Goal: Information Seeking & Learning: Understand process/instructions

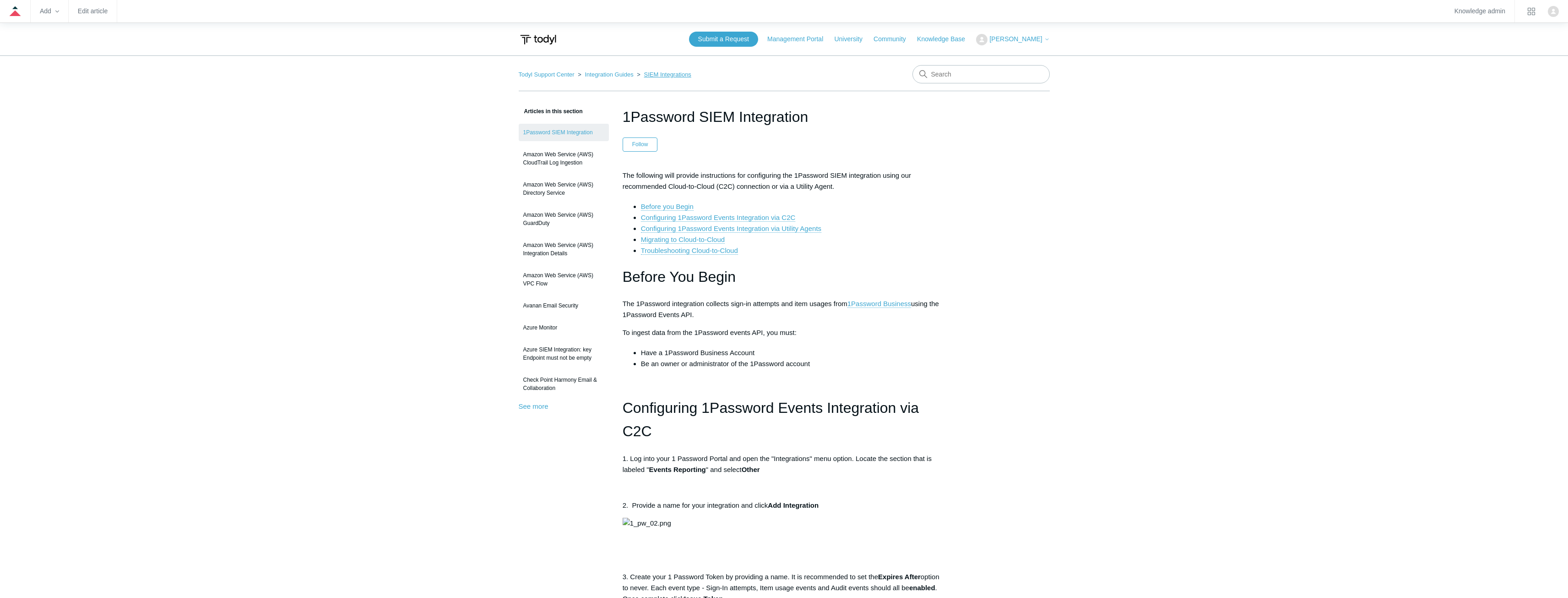
click at [655, 72] on link "SIEM Integrations" at bounding box center [668, 74] width 47 height 7
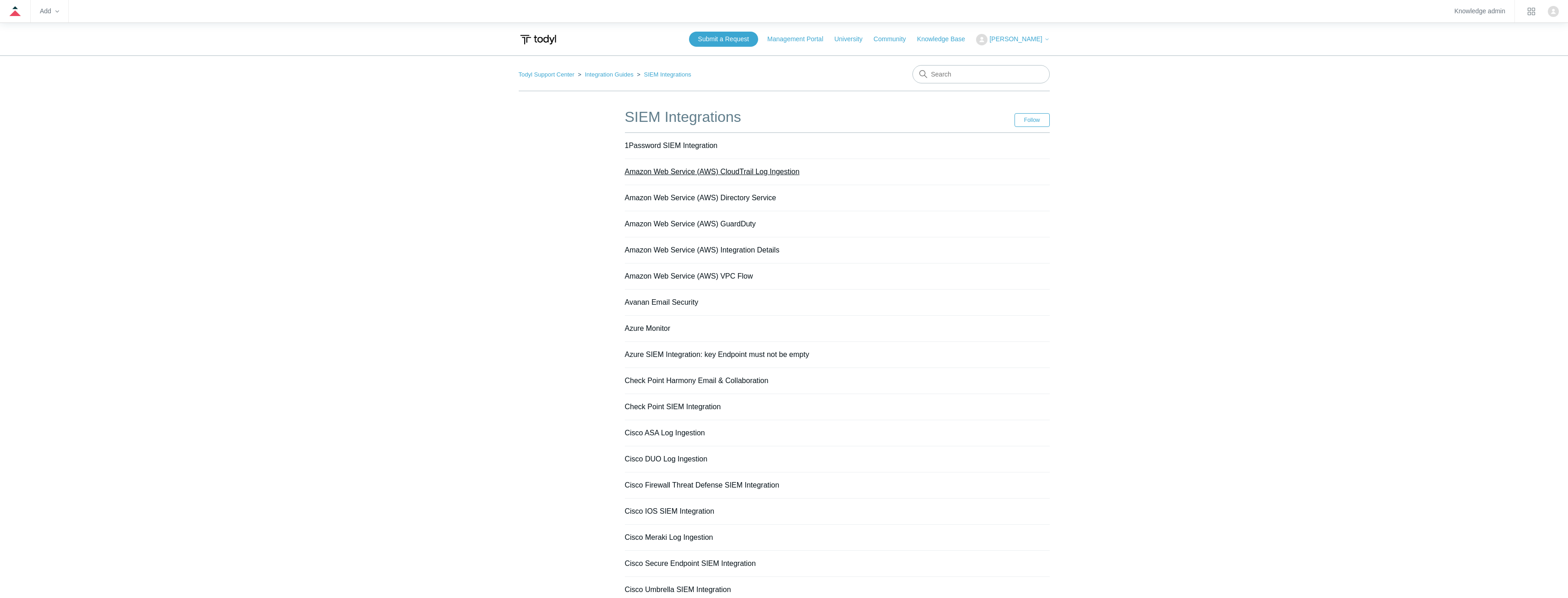
click at [754, 170] on link "Amazon Web Service (AWS) CloudTrail Log Ingestion" at bounding box center [713, 172] width 175 height 8
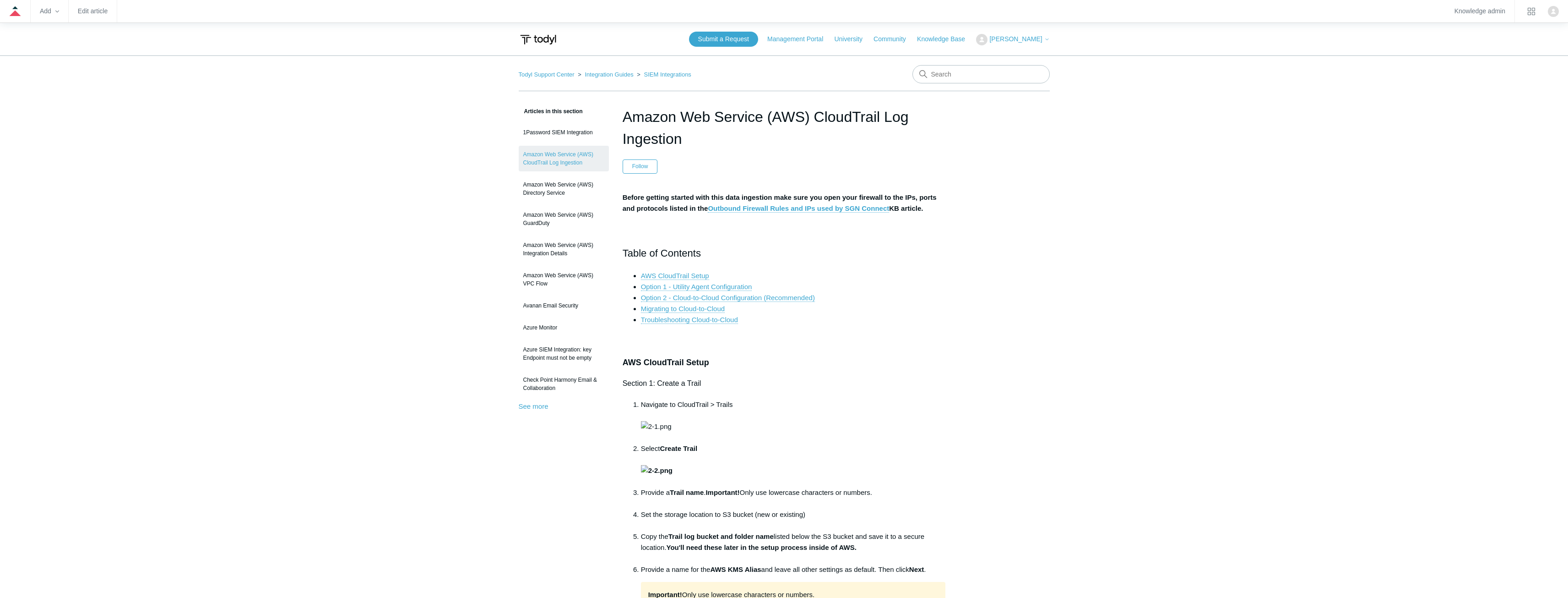
drag, startPoint x: 906, startPoint y: 311, endPoint x: 902, endPoint y: 308, distance: 5.0
click at [904, 310] on li "Migrating to Cloud-to-Cloud" at bounding box center [793, 308] width 305 height 11
click at [901, 308] on li "Migrating to Cloud-to-Cloud" at bounding box center [793, 308] width 305 height 11
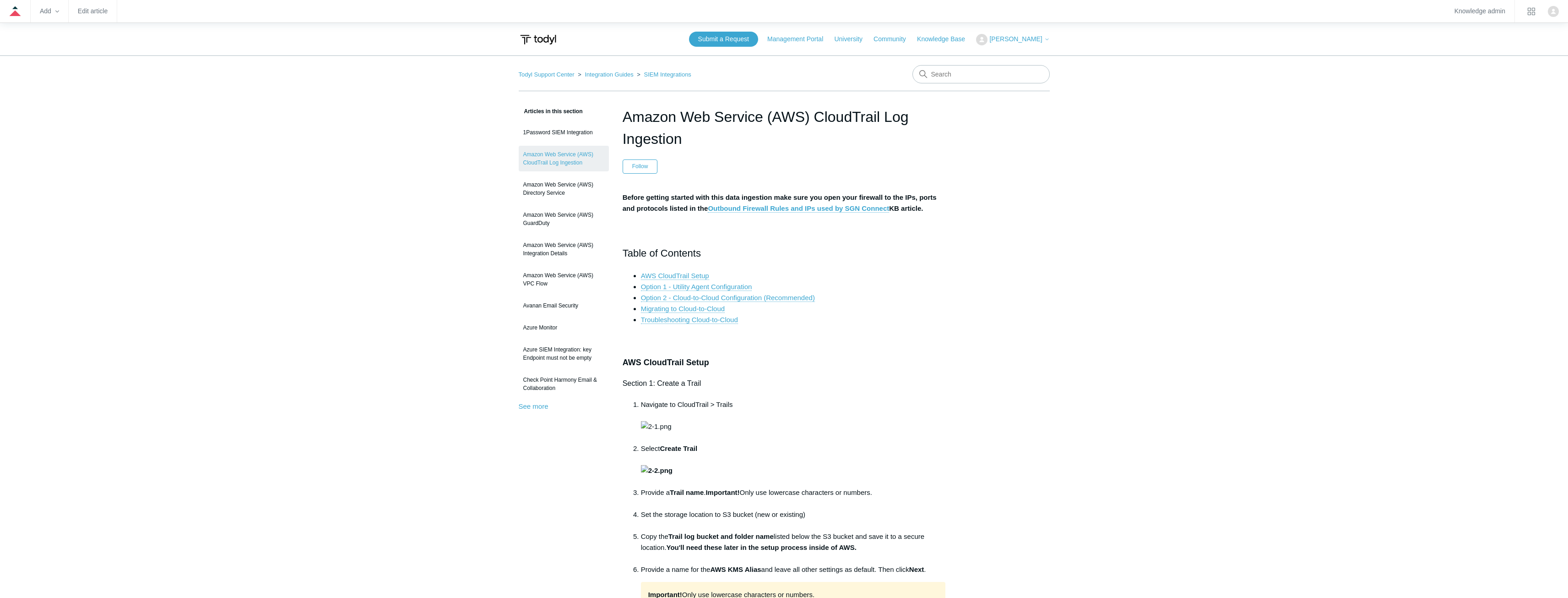
click at [799, 298] on link "Option 2 - Cloud-to-Cloud Configuration (Recommended)" at bounding box center [728, 297] width 174 height 8
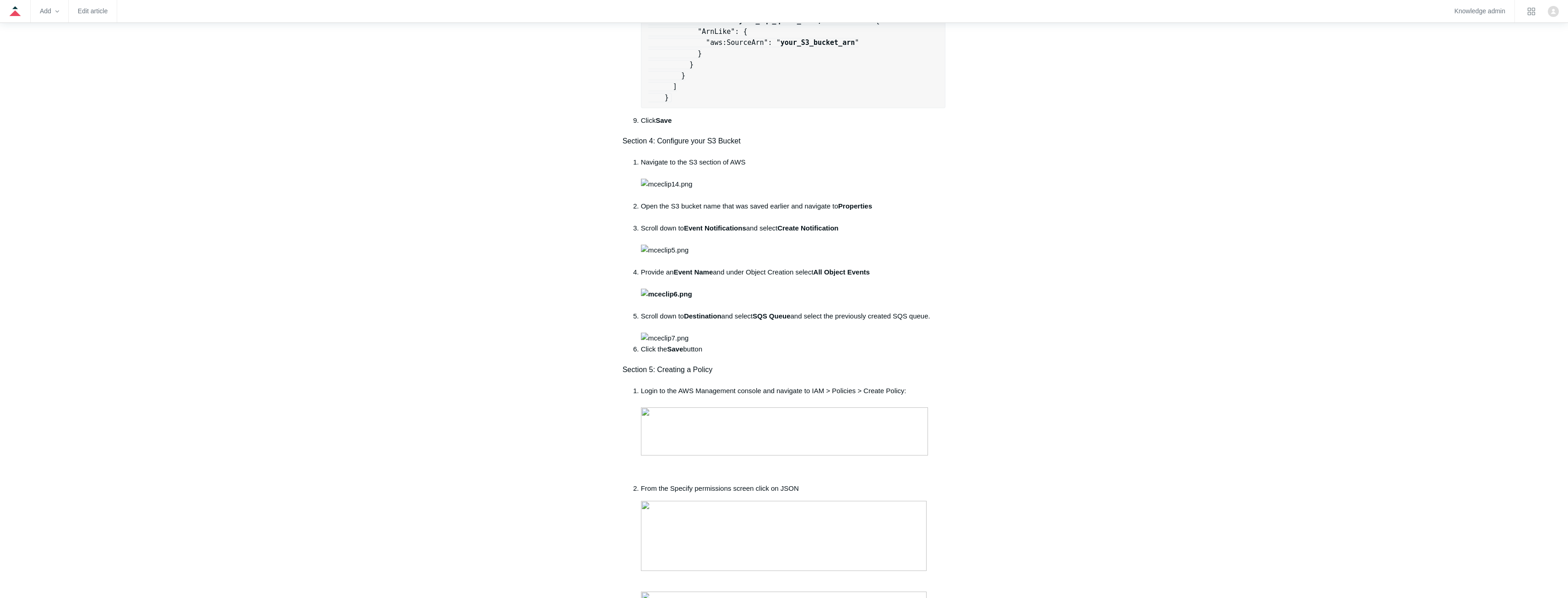
scroll to position [1236, 0]
